Goal: Task Accomplishment & Management: Manage account settings

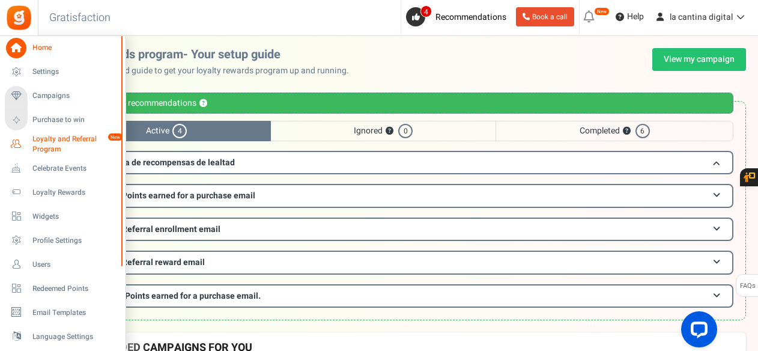
click at [56, 141] on span "Loyalty and Referral Program" at bounding box center [76, 144] width 88 height 20
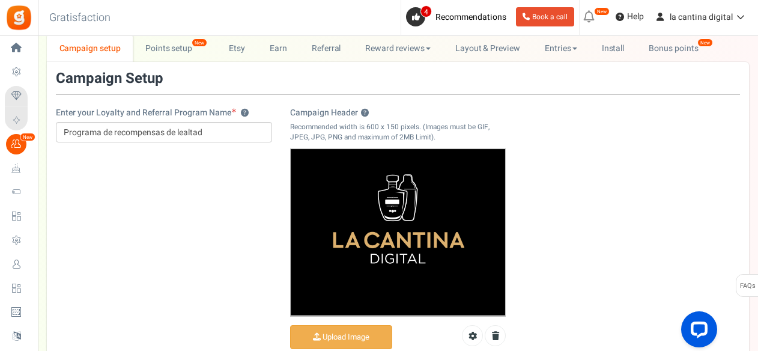
scroll to position [31, 0]
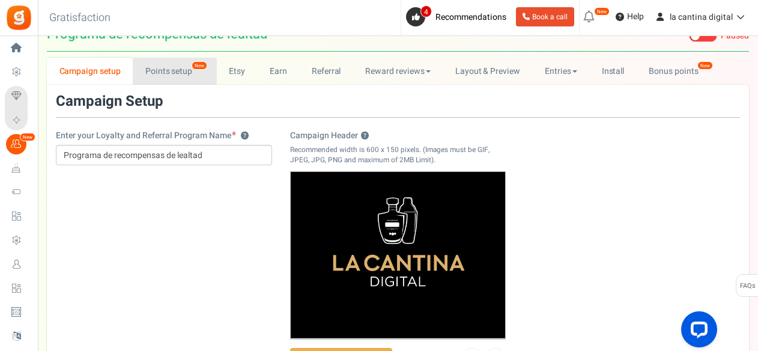
click at [169, 76] on link "Points setup New" at bounding box center [175, 71] width 84 height 27
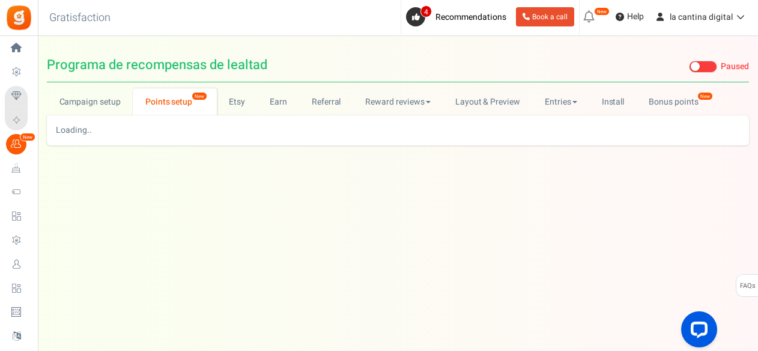
scroll to position [0, 0]
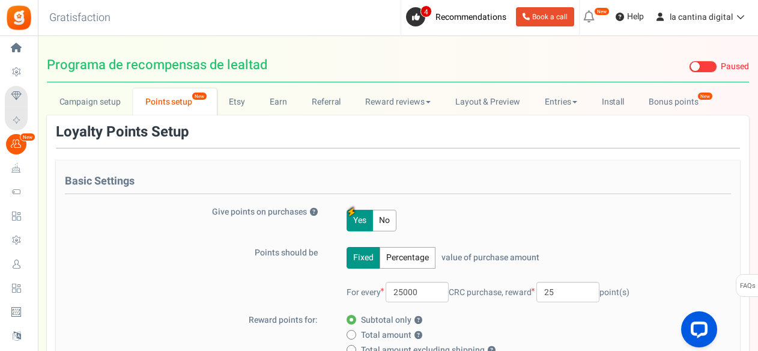
click at [361, 219] on button "Yes" at bounding box center [360, 221] width 26 height 22
drag, startPoint x: 421, startPoint y: 294, endPoint x: 379, endPoint y: 281, distance: 43.9
click at [379, 282] on div "For every 25000 CRC purchase, reward 25 point(s)" at bounding box center [537, 292] width 380 height 20
type input "10000"
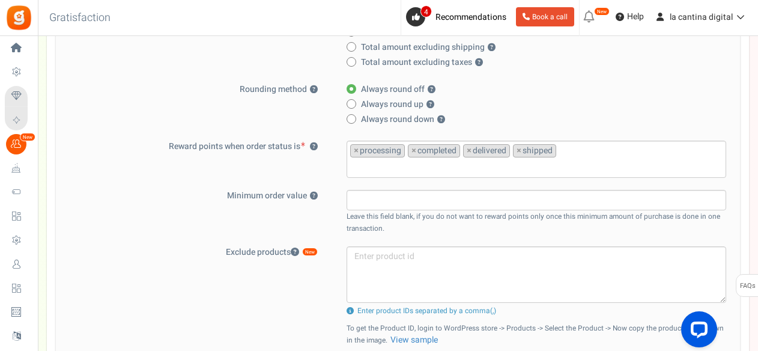
scroll to position [304, 0]
type input "100"
click at [580, 146] on ul "× processing × completed × delivered × shipped" at bounding box center [536, 156] width 379 height 32
click at [279, 218] on div "Minimum order value ? Leave this field blank, if you do not want to reward poin…" at bounding box center [398, 211] width 666 height 44
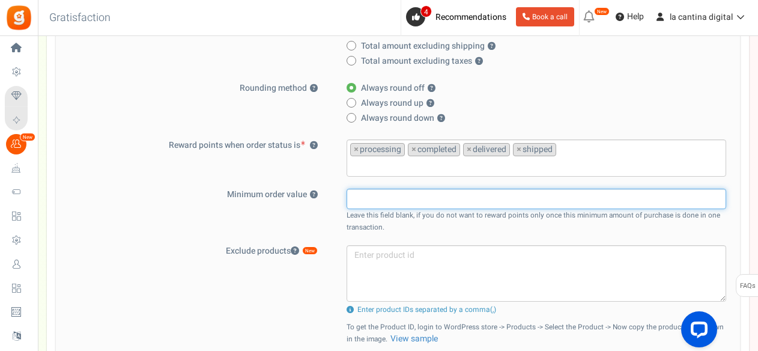
click at [439, 197] on input "text" at bounding box center [537, 199] width 380 height 20
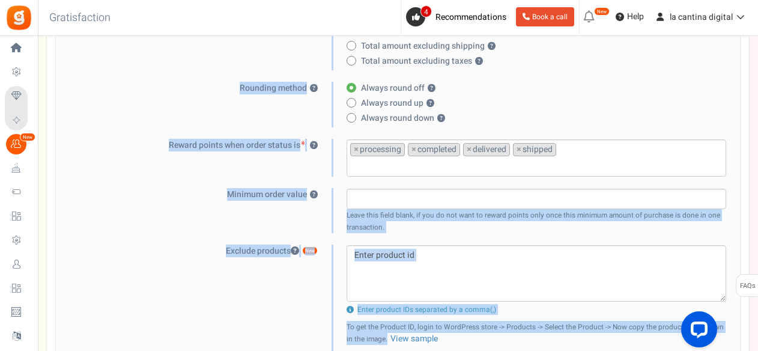
drag, startPoint x: 758, startPoint y: 141, endPoint x: 761, endPoint y: 65, distance: 75.8
click at [758, 65] on html "Install now Back to Home Back to program setup Home Settings Campaigns Purchase…" at bounding box center [379, 194] width 758 height 996
click at [693, 109] on div "Always round off ? Always round up ? Always round down ? Decimal with two digit…" at bounding box center [530, 104] width 393 height 45
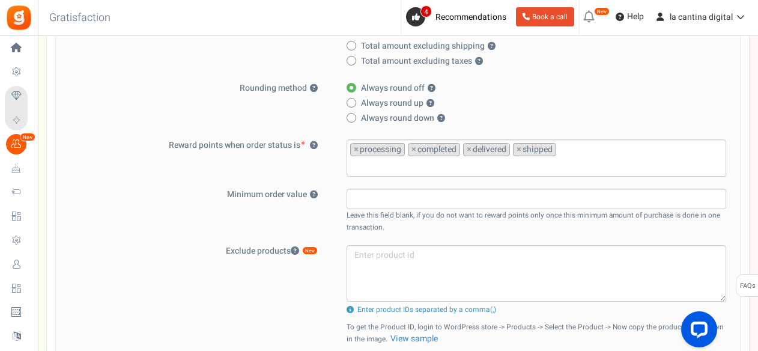
click at [757, 74] on div "Campaign setup Points setup New Etsy Earn Referral Reward reviews WOO LOOX [DOM…" at bounding box center [398, 201] width 720 height 835
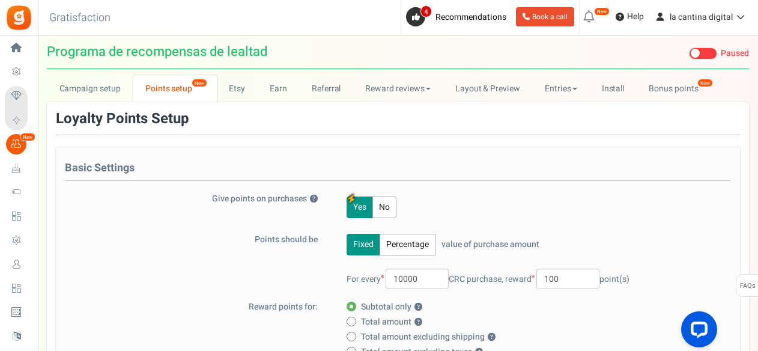
scroll to position [12, 0]
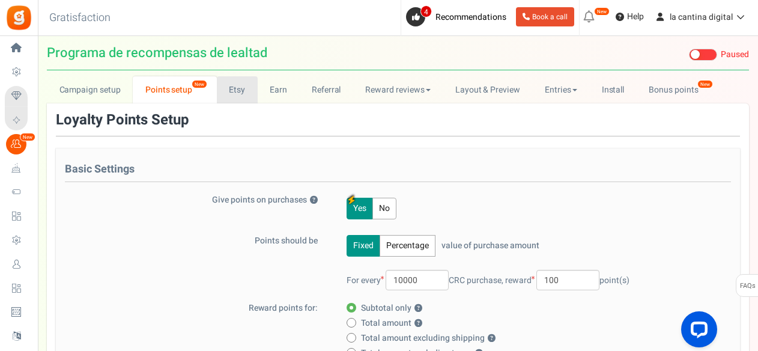
click at [235, 99] on link "Etsy" at bounding box center [237, 89] width 41 height 27
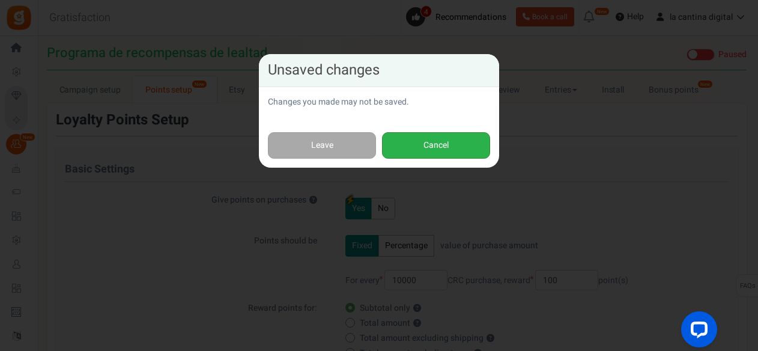
click at [427, 140] on button "Cancel" at bounding box center [436, 145] width 108 height 27
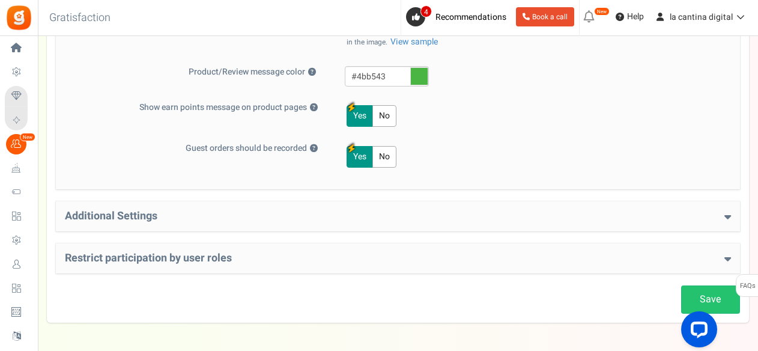
scroll to position [631, 0]
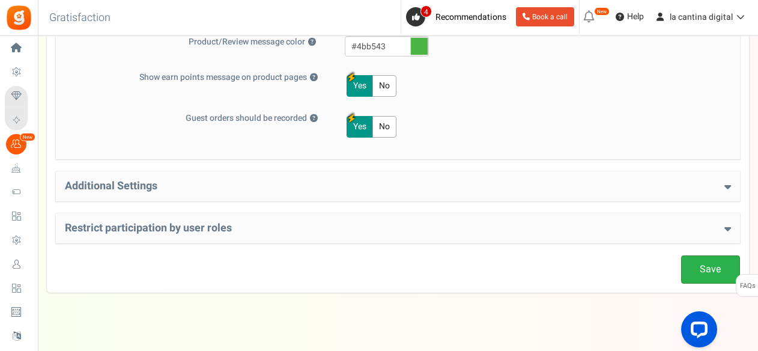
click at [699, 255] on link "Save" at bounding box center [710, 269] width 59 height 28
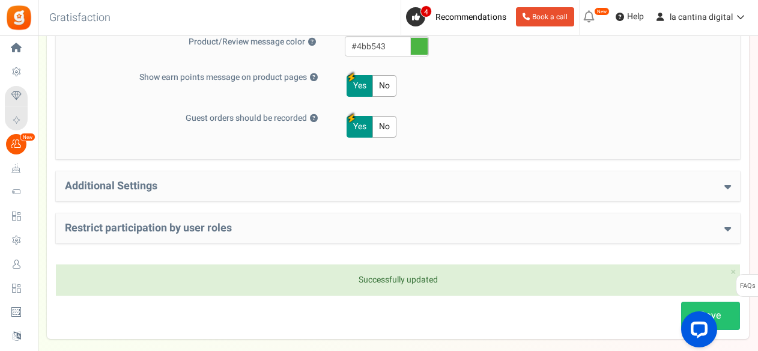
click at [127, 184] on h4 "Additional Settings" at bounding box center [398, 186] width 666 height 12
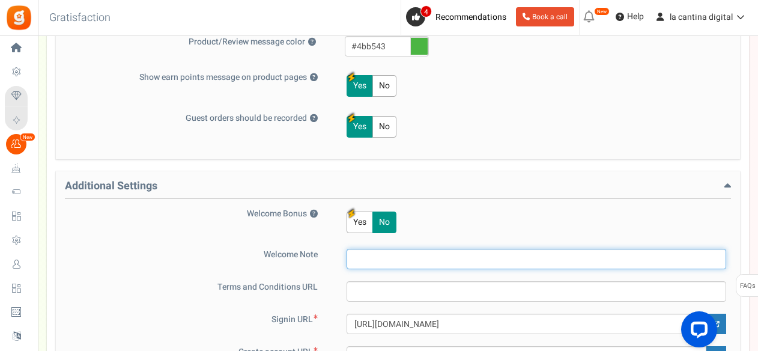
click at [369, 257] on input "text" at bounding box center [537, 259] width 380 height 20
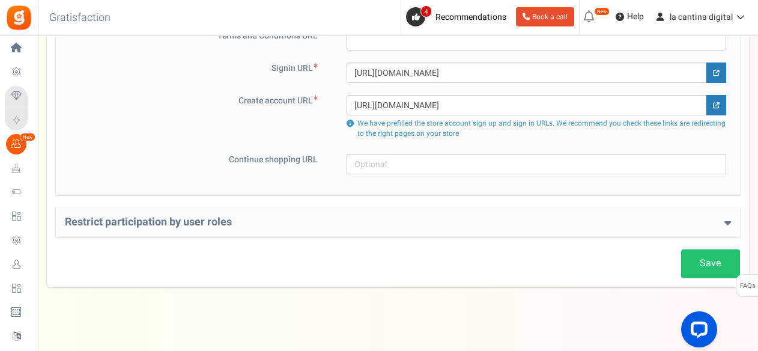
scroll to position [887, 0]
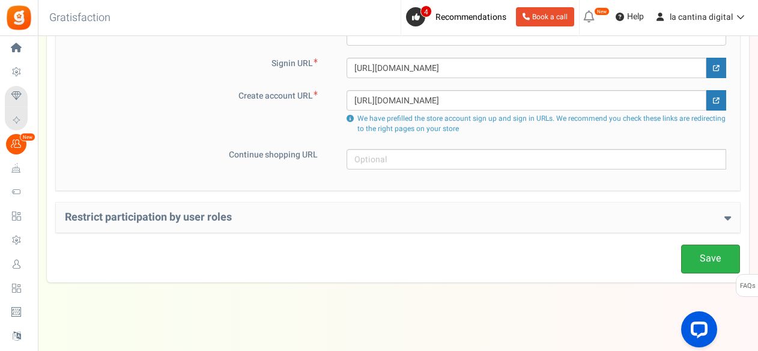
type input "Bienvenidos a la Cantina Digital registrese compre y gane"
click at [707, 254] on link "Save" at bounding box center [710, 259] width 59 height 28
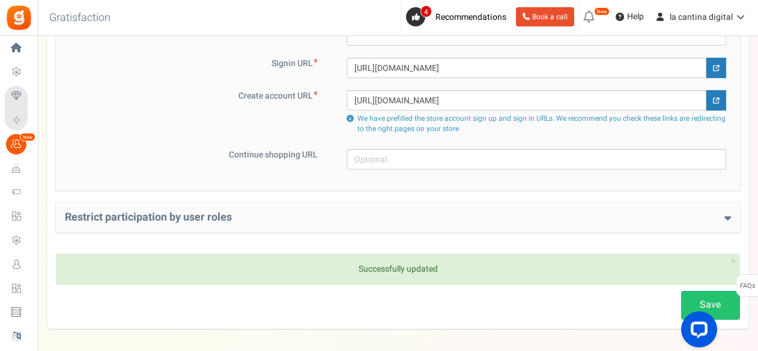
click at [340, 212] on h4 "Restrict participation by user roles" at bounding box center [398, 218] width 666 height 12
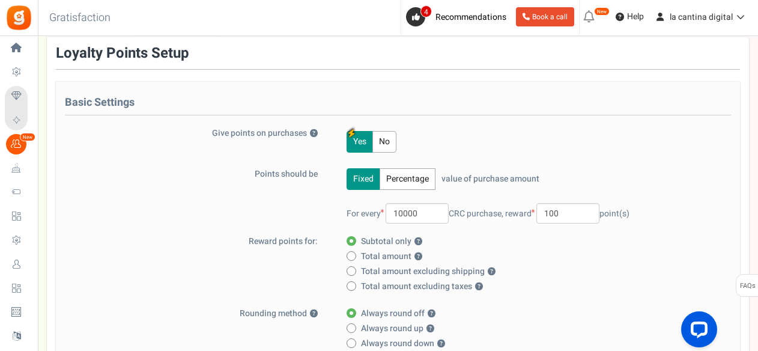
scroll to position [0, 0]
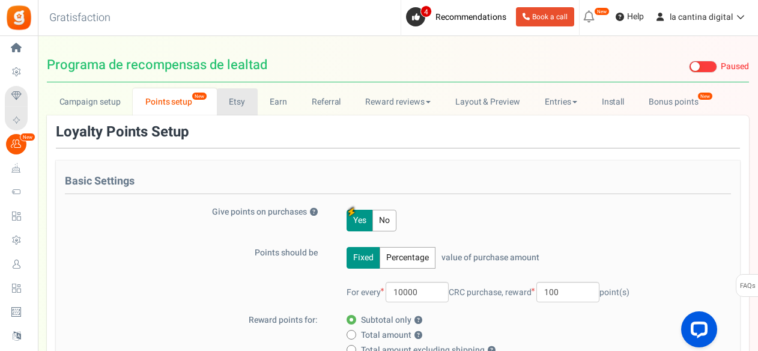
click at [242, 99] on link "Etsy" at bounding box center [237, 101] width 41 height 27
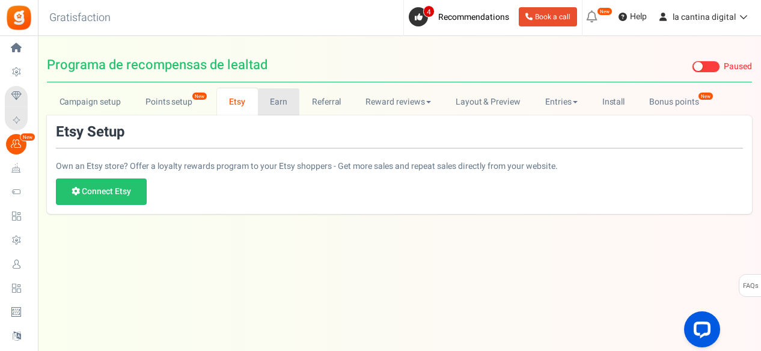
click at [278, 105] on link "Earn" at bounding box center [279, 101] width 42 height 27
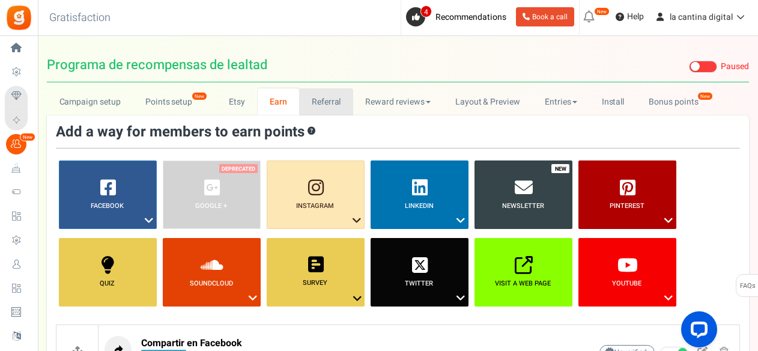
click at [314, 108] on link "Referral" at bounding box center [326, 101] width 54 height 27
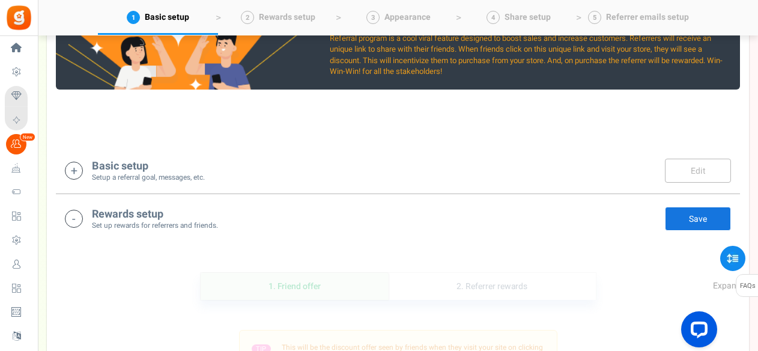
scroll to position [131, 0]
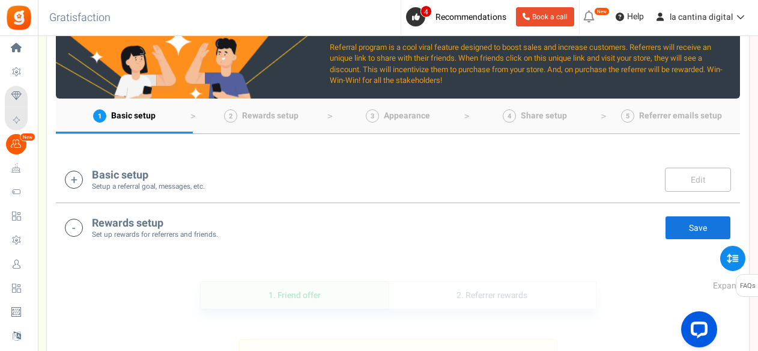
click at [126, 183] on small "Setup a referral goal, messages, etc." at bounding box center [148, 186] width 113 height 10
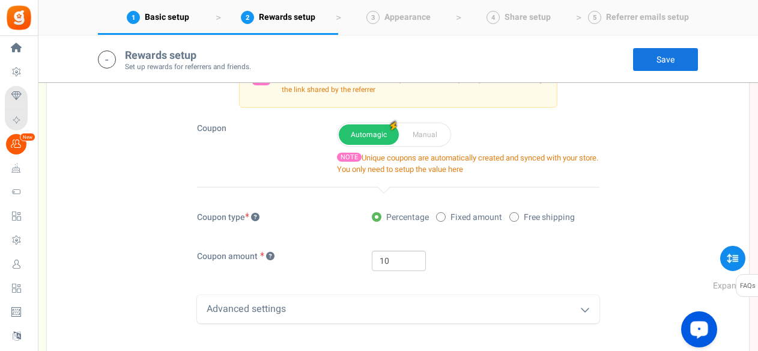
scroll to position [830, 0]
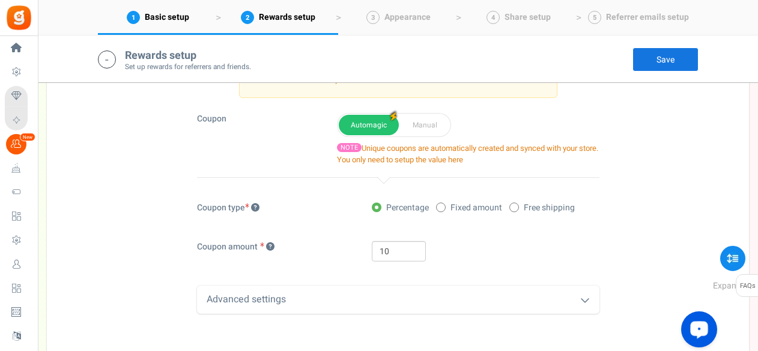
click at [429, 202] on div "Percentage Fixed amount Free shipping" at bounding box center [485, 209] width 227 height 15
click at [448, 204] on label "Fixed amount" at bounding box center [469, 208] width 66 height 12
click at [444, 204] on input "Fixed amount" at bounding box center [440, 208] width 8 height 8
radio input "true"
click at [511, 203] on span at bounding box center [515, 208] width 10 height 10
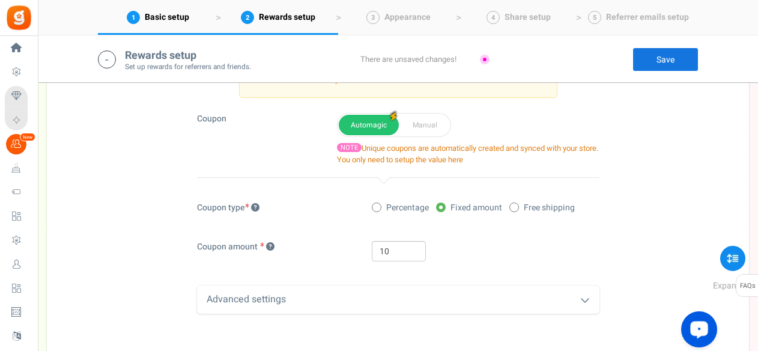
click at [511, 204] on input "Free shipping" at bounding box center [514, 208] width 8 height 8
radio input "true"
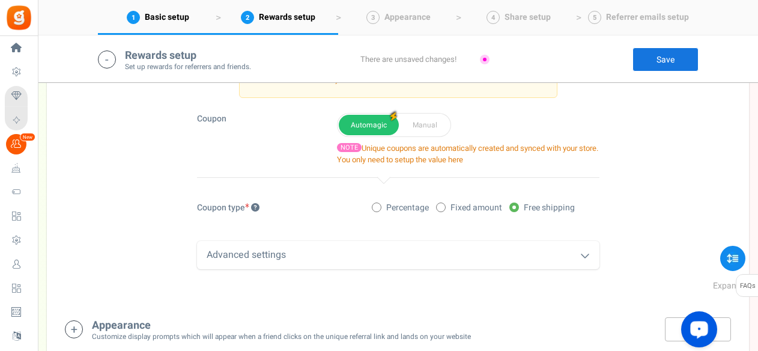
click at [437, 206] on span at bounding box center [441, 208] width 10 height 10
click at [437, 206] on input "Fixed amount" at bounding box center [440, 208] width 8 height 8
radio input "true"
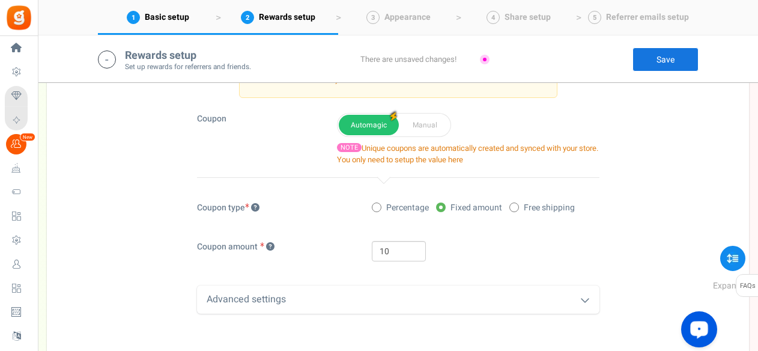
click at [356, 295] on div "Advanced settings" at bounding box center [398, 299] width 403 height 28
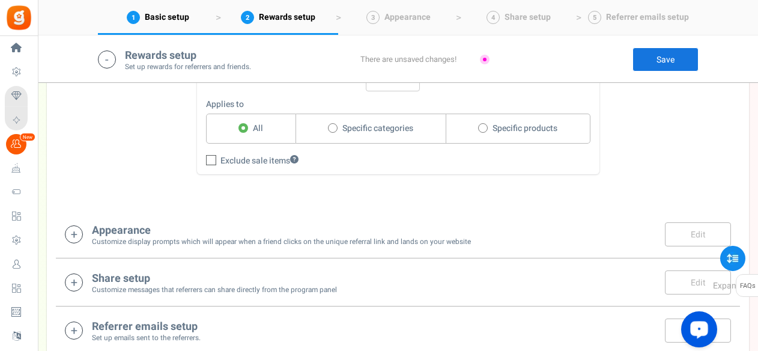
scroll to position [814, 0]
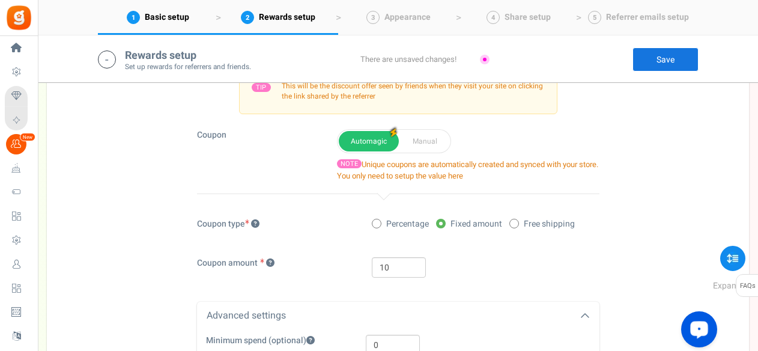
click at [680, 57] on link "Save" at bounding box center [666, 59] width 66 height 24
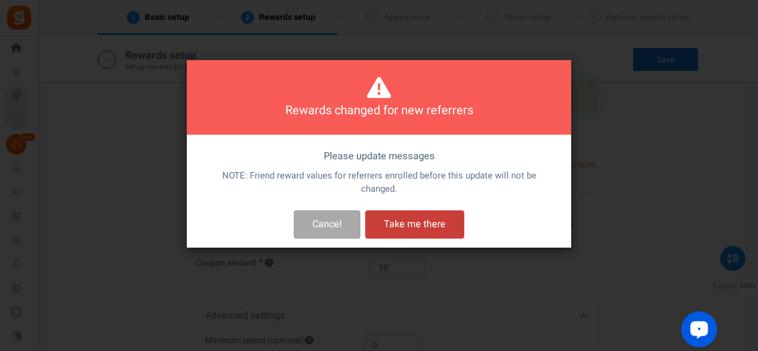
click at [433, 216] on button "Take me there" at bounding box center [414, 224] width 99 height 28
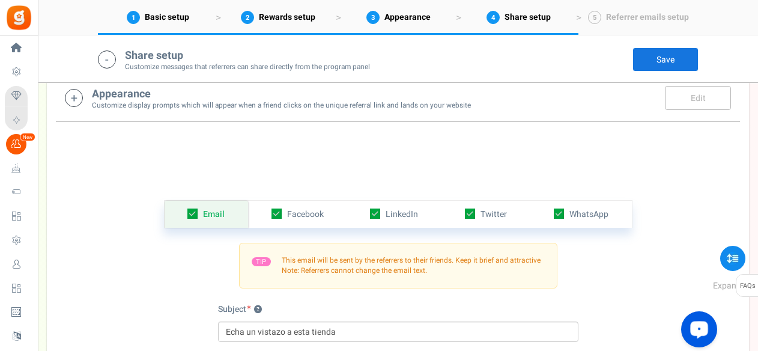
scroll to position [1330, 0]
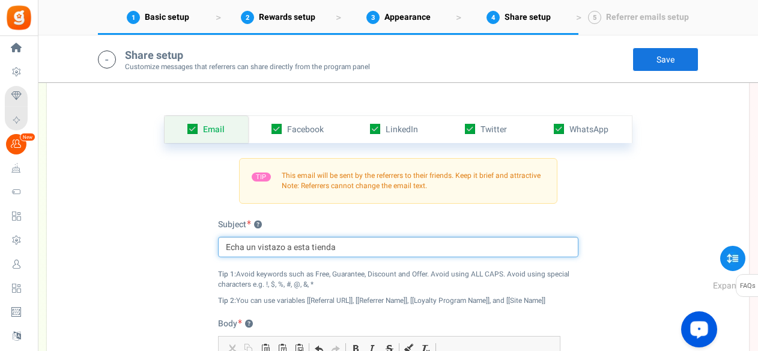
click at [373, 246] on input "Echa un vistazo a esta tienda" at bounding box center [398, 247] width 361 height 20
type input "Echa un vistazo a esta tienda y gana premios"
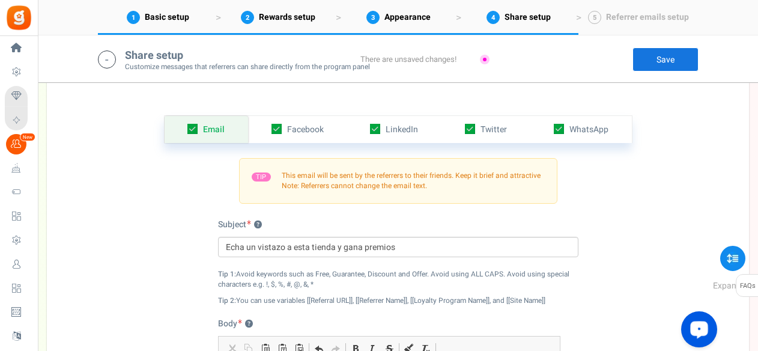
click at [664, 65] on link "Save" at bounding box center [666, 59] width 66 height 24
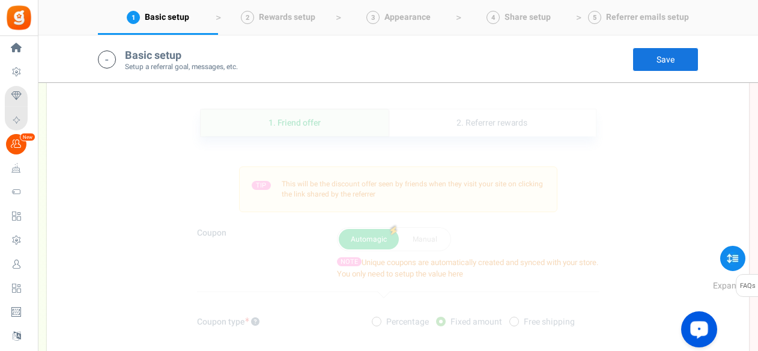
scroll to position [409, 0]
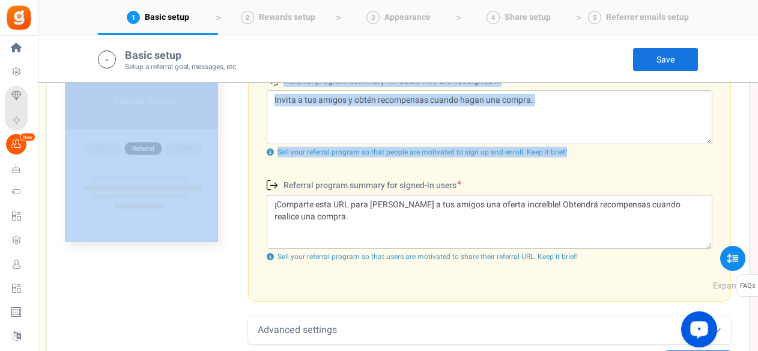
drag, startPoint x: 758, startPoint y: 117, endPoint x: 760, endPoint y: 40, distance: 77.0
click at [675, 56] on link "Save" at bounding box center [666, 59] width 66 height 24
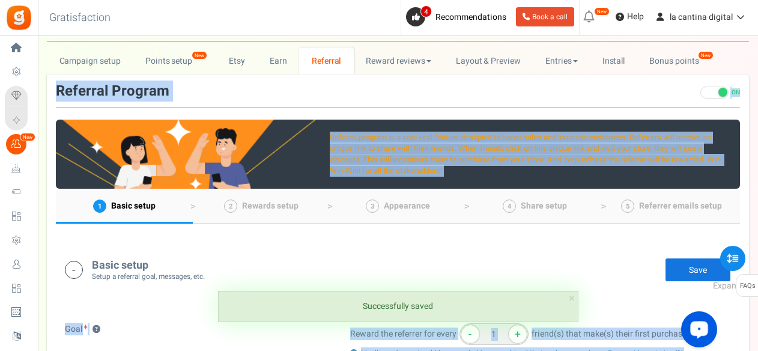
scroll to position [7, 0]
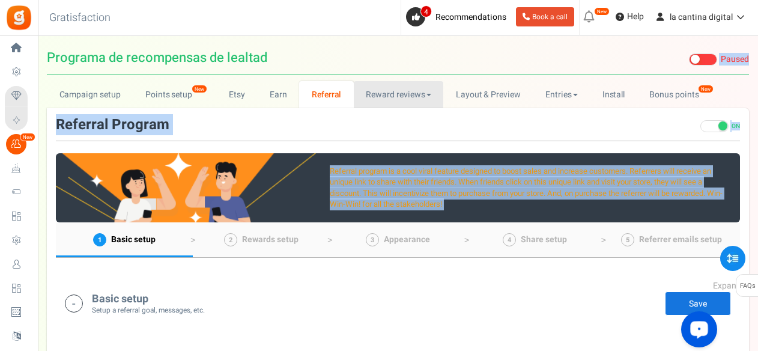
click at [403, 91] on link "Reward reviews" at bounding box center [399, 94] width 90 height 27
click at [391, 95] on link "Reward reviews" at bounding box center [399, 94] width 90 height 27
click at [415, 96] on link "Reward reviews" at bounding box center [399, 94] width 90 height 27
click at [404, 120] on link "WOO" at bounding box center [402, 120] width 96 height 17
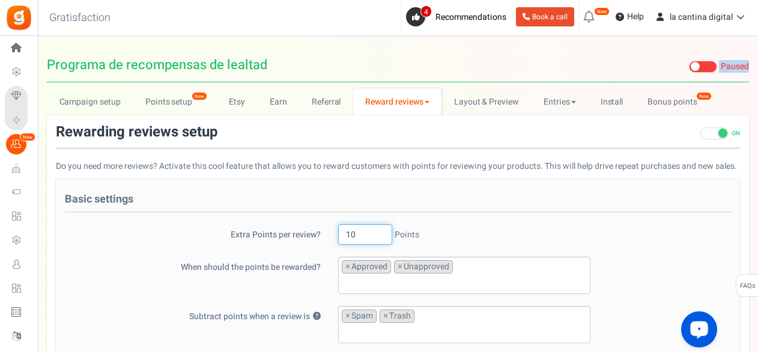
click at [382, 231] on input "10" at bounding box center [365, 234] width 54 height 20
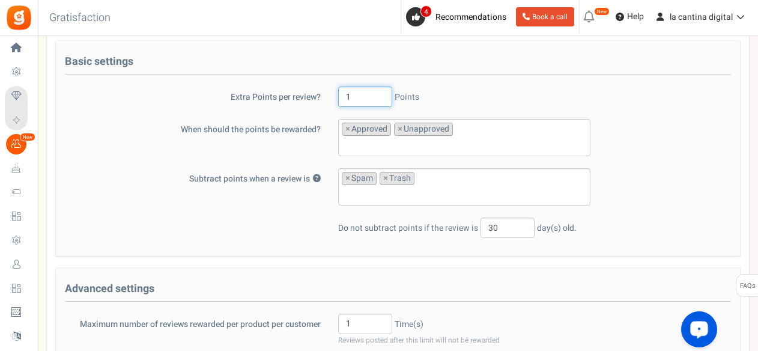
scroll to position [139, 0]
type input "1"
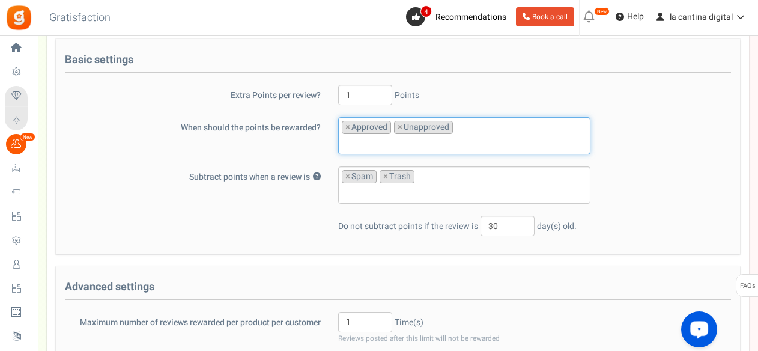
click at [474, 126] on ul "× Approved × Unapproved" at bounding box center [464, 134] width 251 height 32
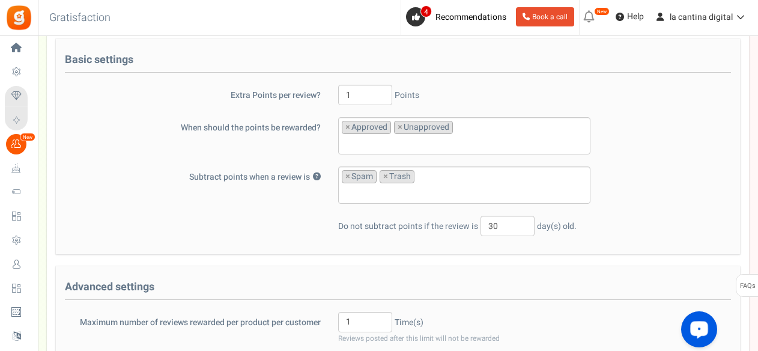
click at [534, 99] on div "1 Points" at bounding box center [464, 95] width 270 height 20
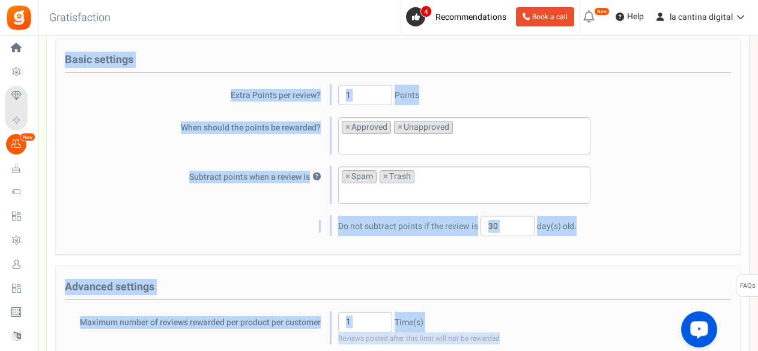
drag, startPoint x: 758, startPoint y: 98, endPoint x: 761, endPoint y: 145, distance: 47.0
click at [758, 145] on html "Install now Back to Home Back to program setup Home Settings Campaigns Purchase…" at bounding box center [379, 287] width 758 height 853
click at [660, 123] on div "When should the points be rewarded? Approved Unapproved × Approved × Unapproved" at bounding box center [398, 135] width 684 height 37
drag, startPoint x: 758, startPoint y: 92, endPoint x: 761, endPoint y: 37, distance: 54.8
click at [758, 37] on html "Install now Back to Home Back to program setup Home Settings Campaigns Purchase…" at bounding box center [379, 287] width 758 height 853
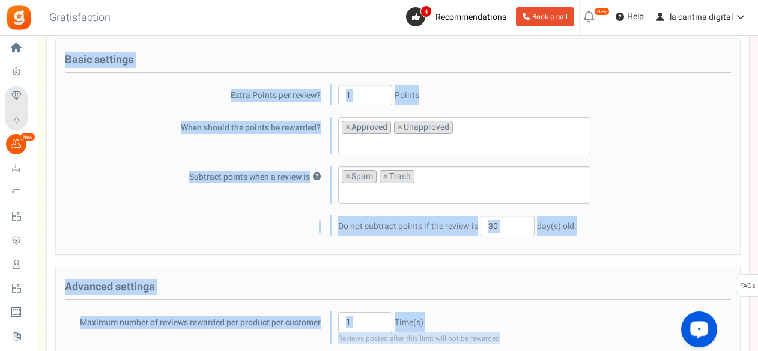
click at [622, 96] on div "Extra Points per review? 1 Points" at bounding box center [398, 95] width 684 height 20
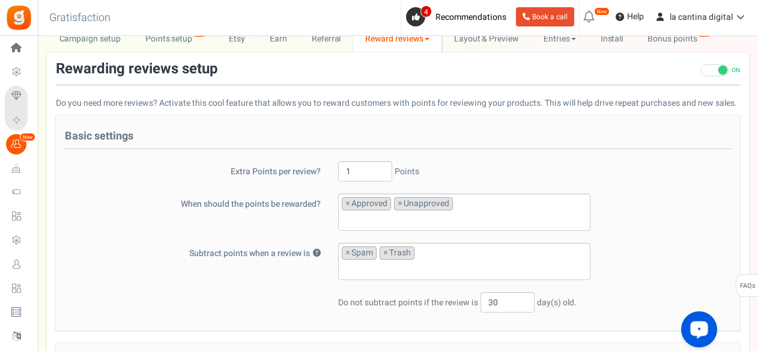
scroll to position [0, 0]
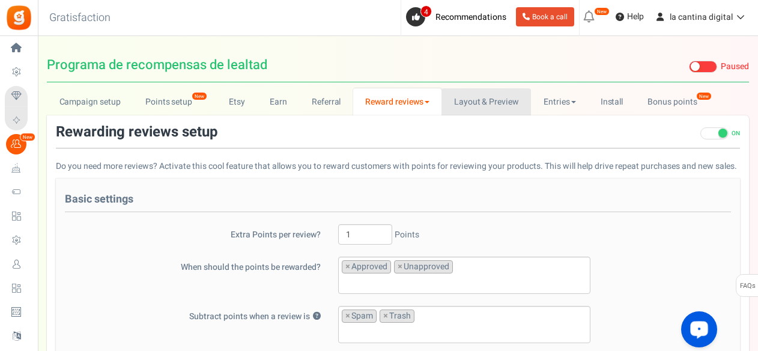
click at [478, 102] on link "Layout & Preview" at bounding box center [487, 101] width 90 height 27
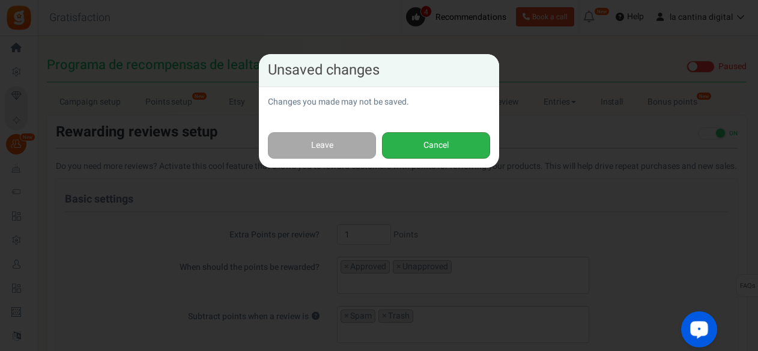
click at [431, 136] on button "Cancel" at bounding box center [436, 145] width 108 height 27
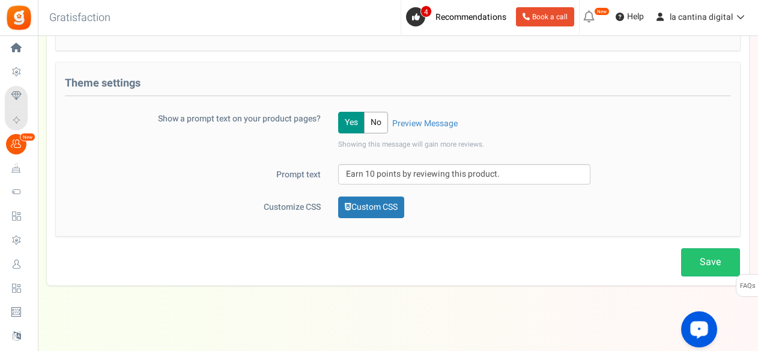
scroll to position [493, 0]
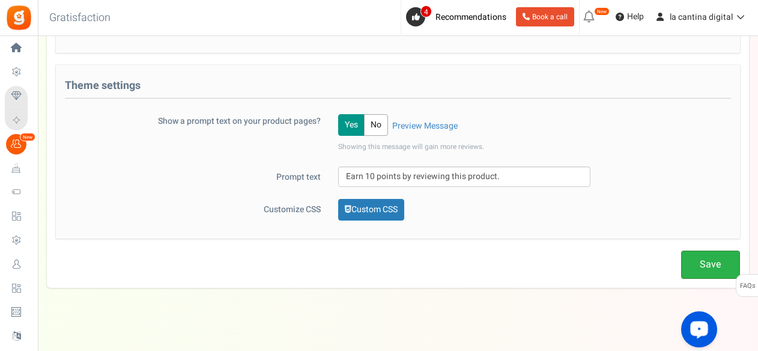
click at [706, 262] on link "Save" at bounding box center [710, 265] width 59 height 28
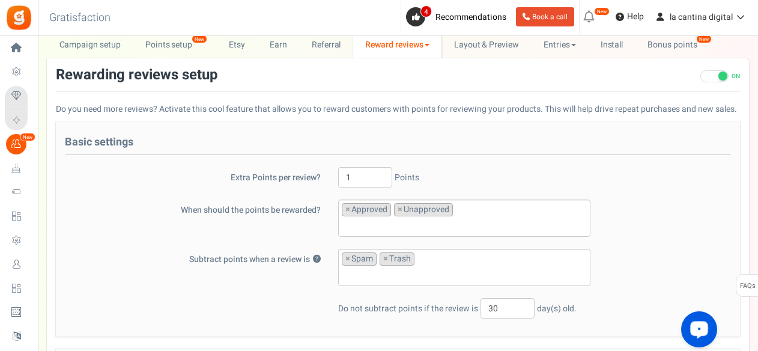
scroll to position [0, 0]
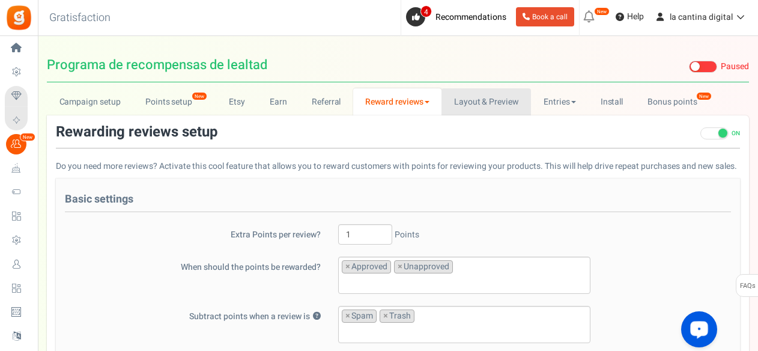
click at [475, 93] on link "Layout & Preview" at bounding box center [487, 101] width 90 height 27
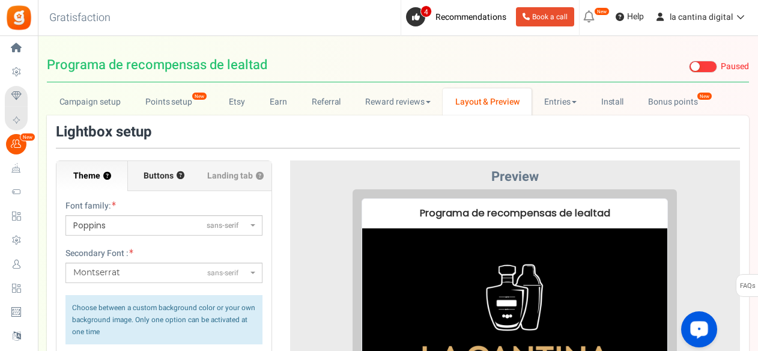
click at [167, 175] on span "Buttons" at bounding box center [159, 176] width 30 height 12
click at [0, 0] on input "Buttons ?" at bounding box center [0, 0] width 0 height 0
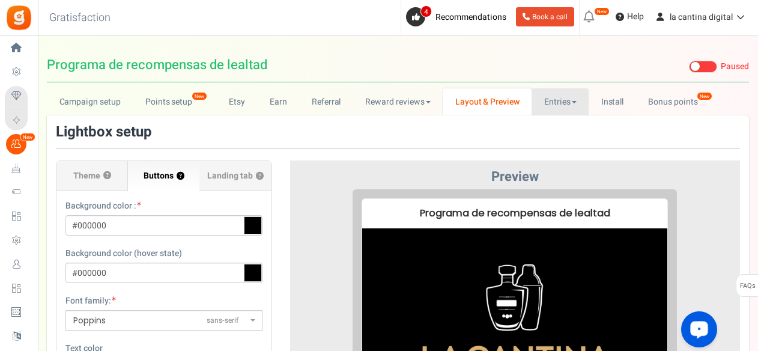
click at [577, 112] on link "Entries" at bounding box center [560, 101] width 57 height 27
click at [606, 102] on link "Install" at bounding box center [612, 101] width 47 height 27
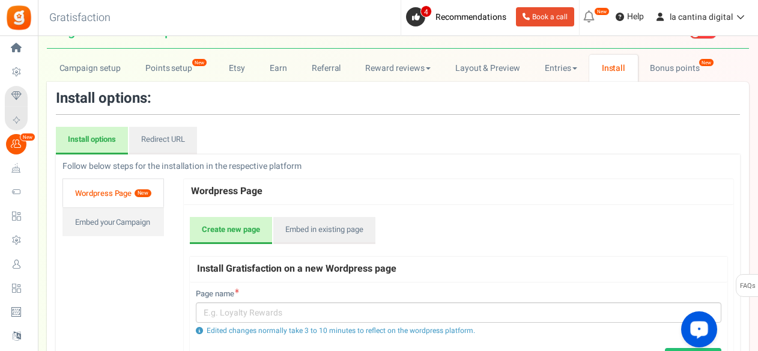
scroll to position [16, 0]
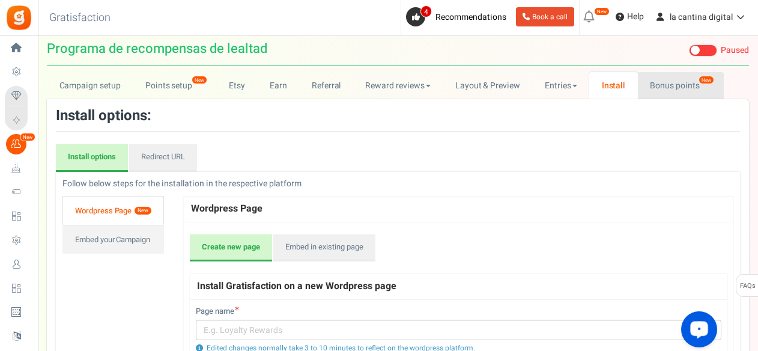
click at [682, 80] on link "Bonus points New" at bounding box center [681, 85] width 86 height 27
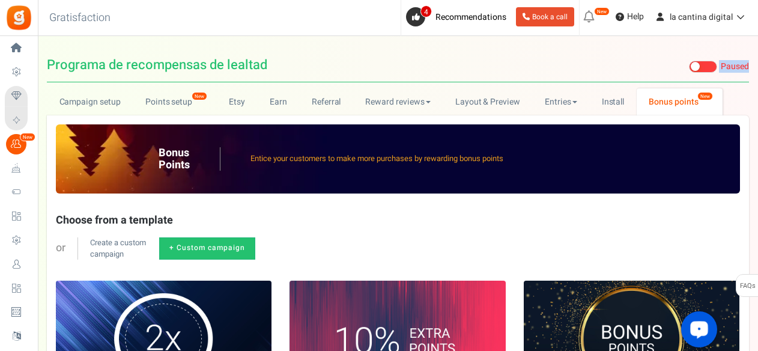
drag, startPoint x: 758, startPoint y: 100, endPoint x: 761, endPoint y: 154, distance: 54.2
click at [758, 154] on html "Install now Back to Home Back to program setup Home Settings Campaigns Purchase…" at bounding box center [379, 330] width 758 height 660
click at [702, 69] on span at bounding box center [703, 67] width 28 height 12
click at [689, 69] on input "Live Paused" at bounding box center [689, 67] width 0 height 8
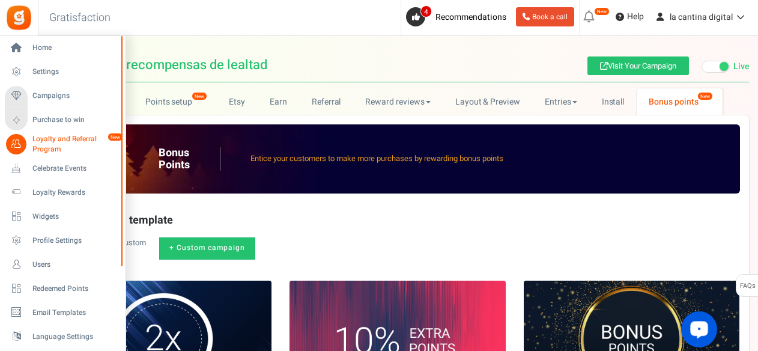
click at [42, 147] on span "Loyalty and Referral Program" at bounding box center [76, 144] width 88 height 20
click at [49, 94] on span "Campaigns" at bounding box center [74, 96] width 84 height 10
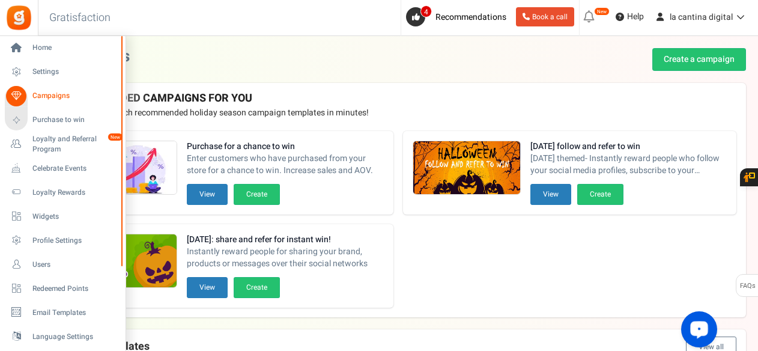
click at [42, 94] on span "Campaigns" at bounding box center [74, 96] width 84 height 10
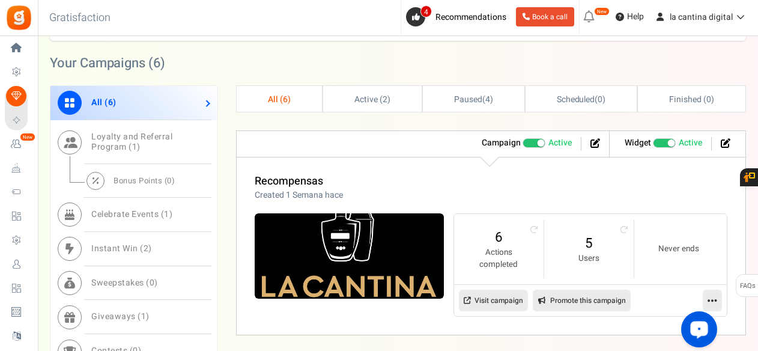
scroll to position [431, 0]
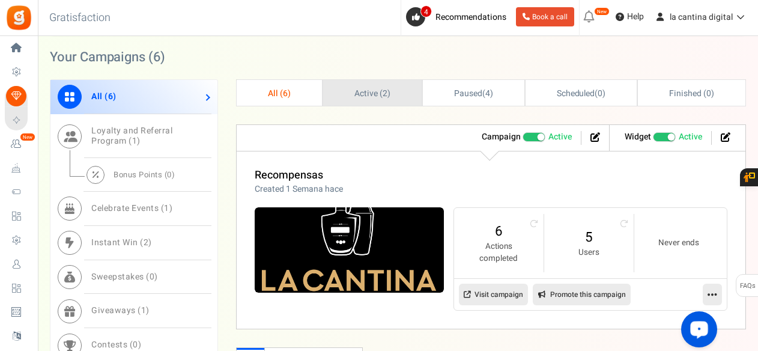
click at [367, 94] on span "Active ( 2 )" at bounding box center [373, 93] width 36 height 13
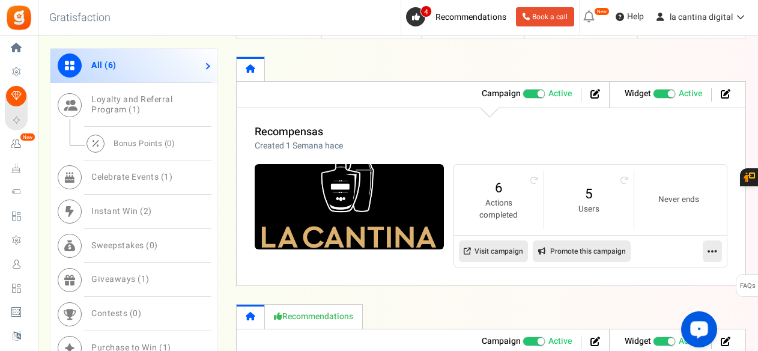
scroll to position [481, 0]
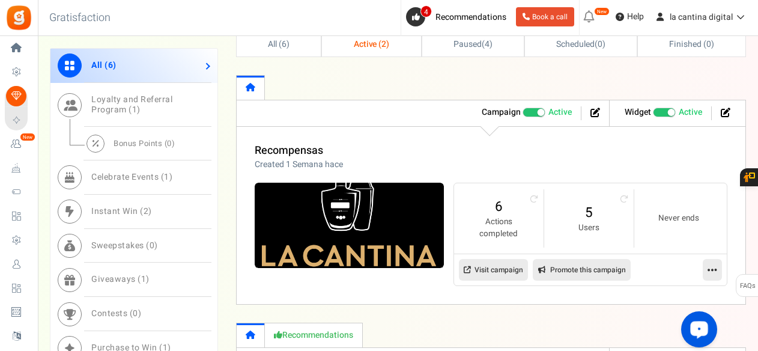
click at [660, 108] on span "Recommended: TURN ON" at bounding box center [664, 113] width 23 height 10
click at [653, 109] on input "Recommended: TURN ON Active Paused" at bounding box center [653, 113] width 0 height 8
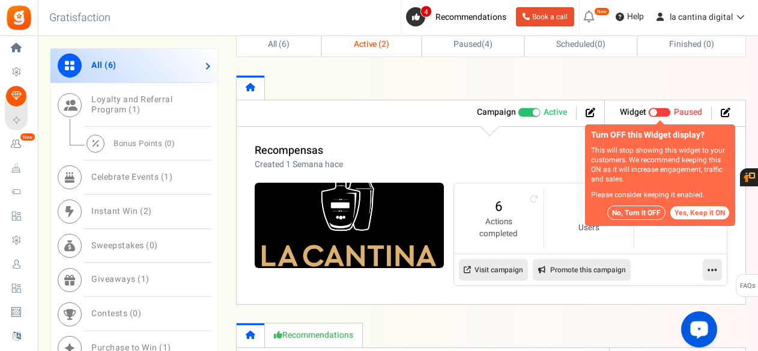
click at [528, 111] on span at bounding box center [529, 113] width 23 height 10
click at [523, 111] on input "Active Paused" at bounding box center [523, 113] width 0 height 8
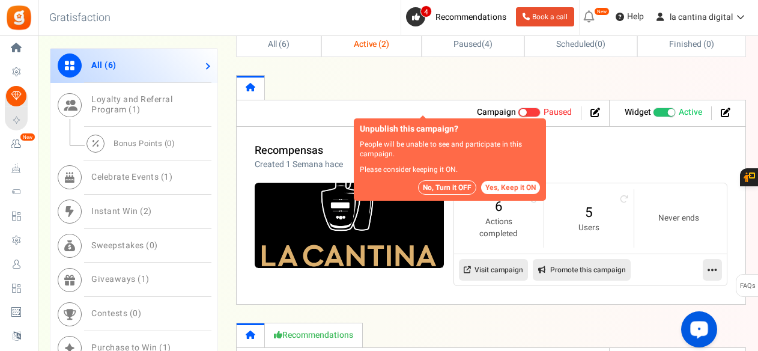
click at [506, 187] on button "Yes, Keep it ON" at bounding box center [510, 187] width 59 height 13
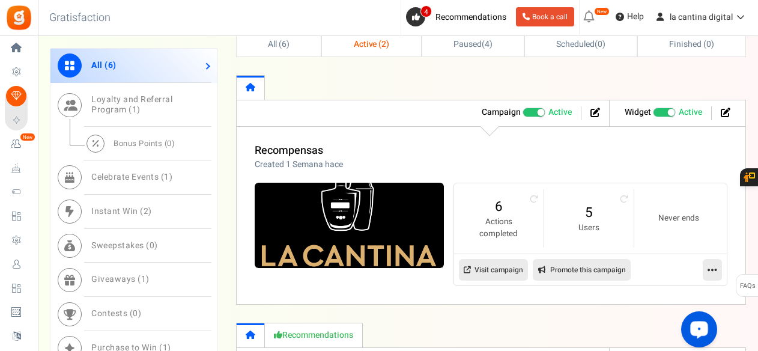
click at [530, 108] on span at bounding box center [534, 113] width 23 height 10
click at [523, 109] on input "Active Paused" at bounding box center [523, 113] width 0 height 8
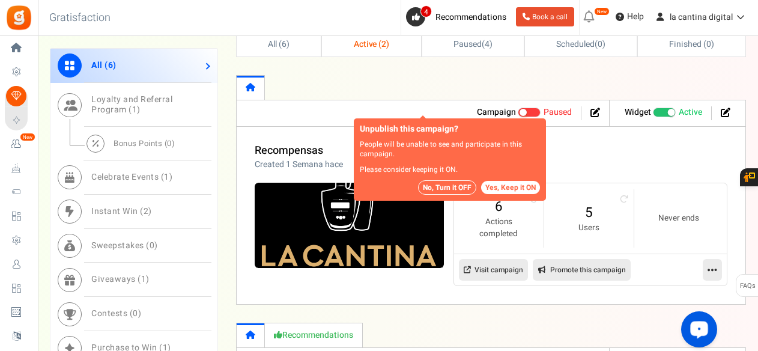
click at [447, 192] on button "No, Turn it OFF" at bounding box center [447, 187] width 58 height 14
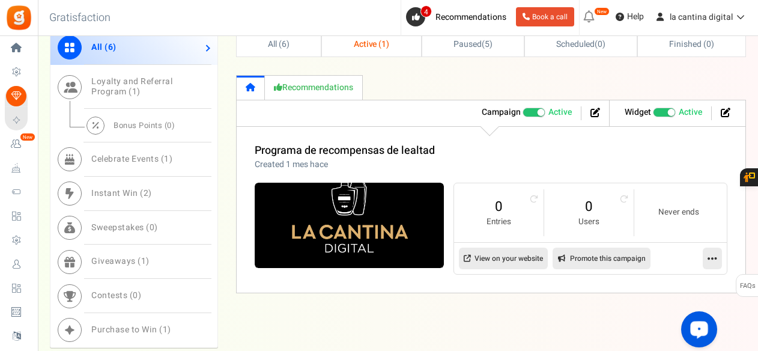
click at [528, 109] on span at bounding box center [534, 113] width 23 height 10
click at [523, 109] on input "Active Paused" at bounding box center [523, 113] width 0 height 8
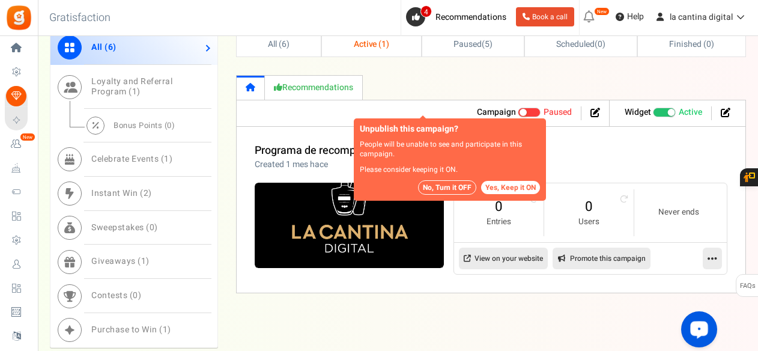
click at [468, 186] on button "No, Turn it OFF" at bounding box center [447, 187] width 58 height 14
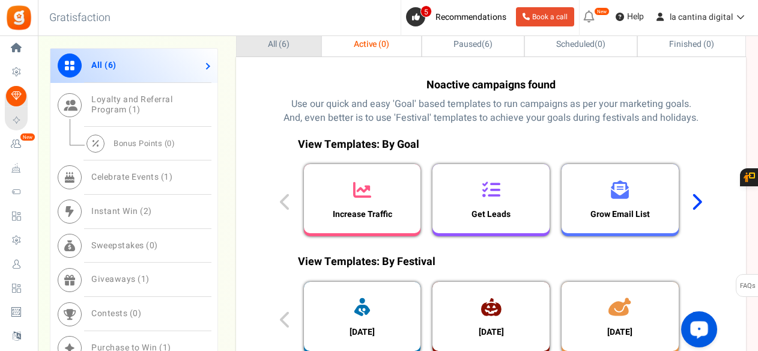
click at [281, 50] on link "All ( 6 )" at bounding box center [279, 44] width 84 height 26
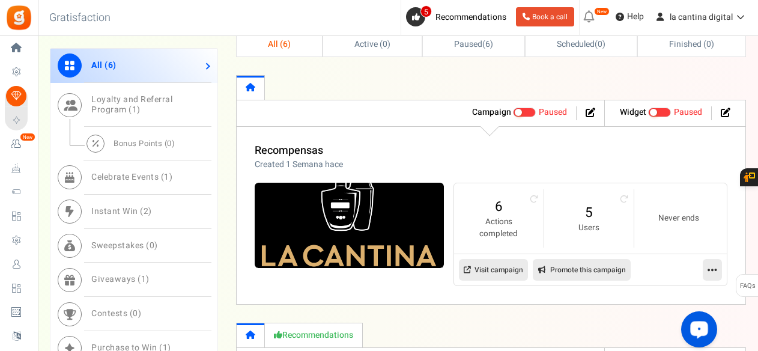
drag, startPoint x: 757, startPoint y: 98, endPoint x: 761, endPoint y: 115, distance: 17.2
drag, startPoint x: 757, startPoint y: 108, endPoint x: 760, endPoint y: 122, distance: 14.6
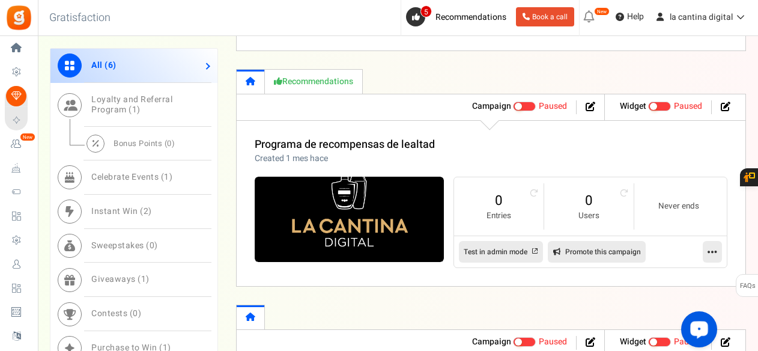
scroll to position [721, 0]
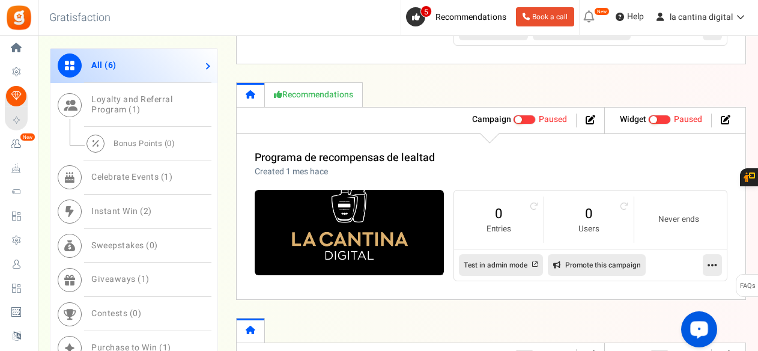
click at [532, 120] on span at bounding box center [524, 120] width 23 height 10
click at [513, 120] on input "Active Paused" at bounding box center [513, 120] width 0 height 8
